Goal: Find specific page/section: Find specific page/section

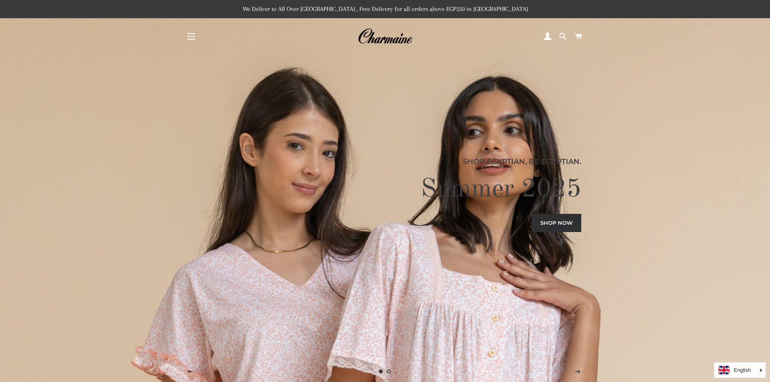
click at [193, 27] on button "Site navigation" at bounding box center [191, 36] width 20 height 20
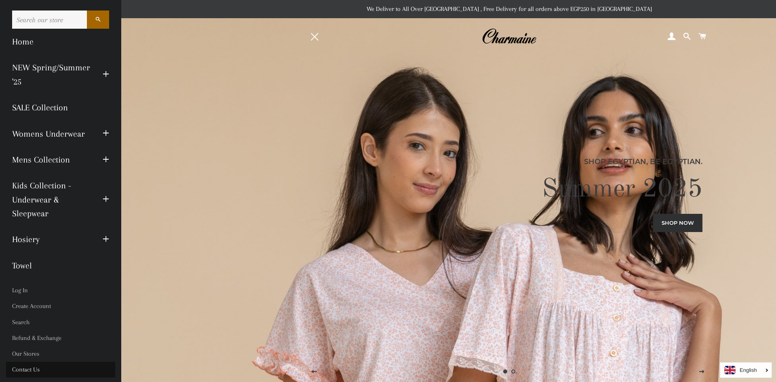
click at [42, 374] on link "Contact Us" at bounding box center [60, 370] width 109 height 16
click at [55, 235] on link "Hosiery" at bounding box center [51, 239] width 90 height 26
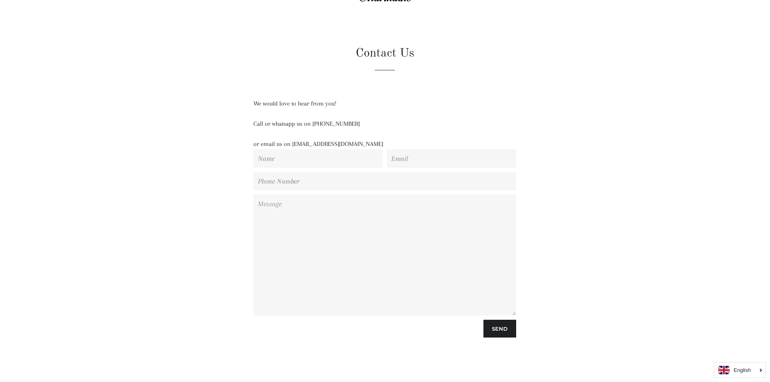
scroll to position [9, 0]
